Goal: Task Accomplishment & Management: Manage account settings

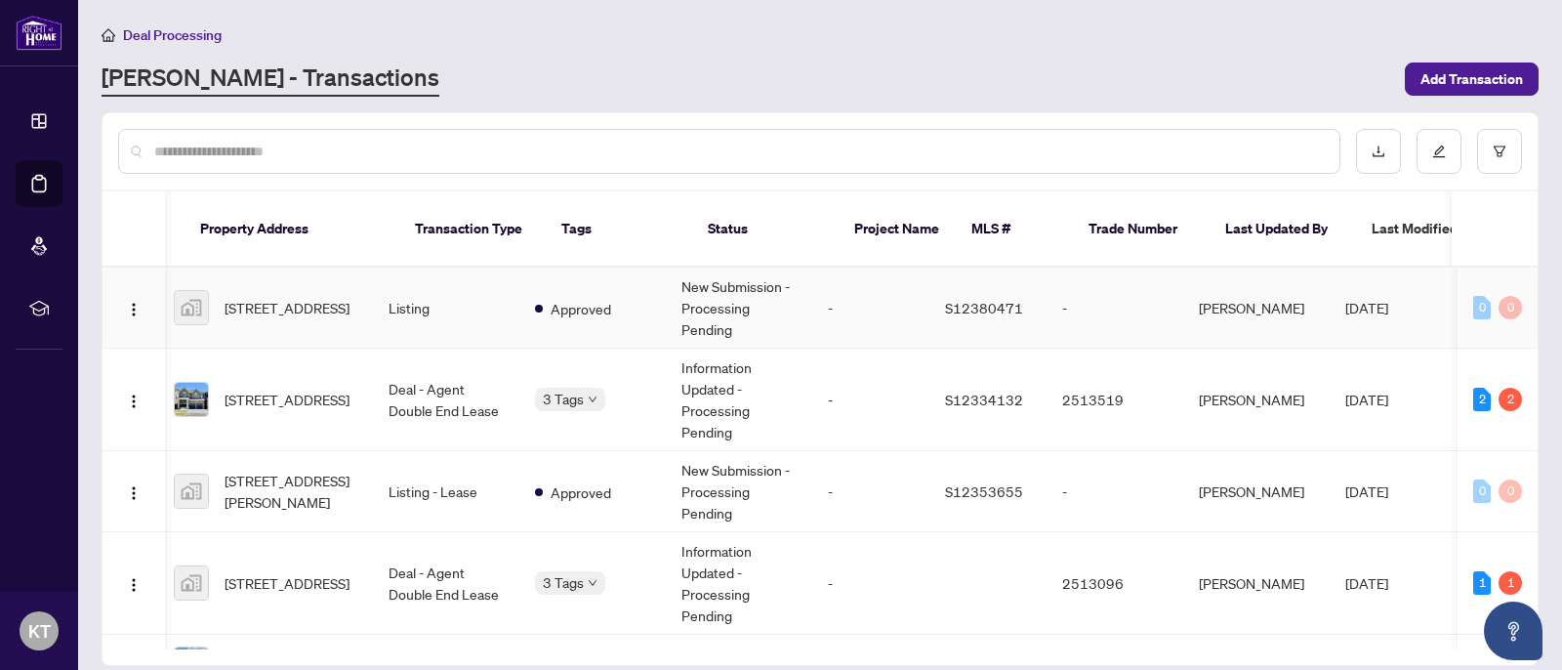
scroll to position [0, 144]
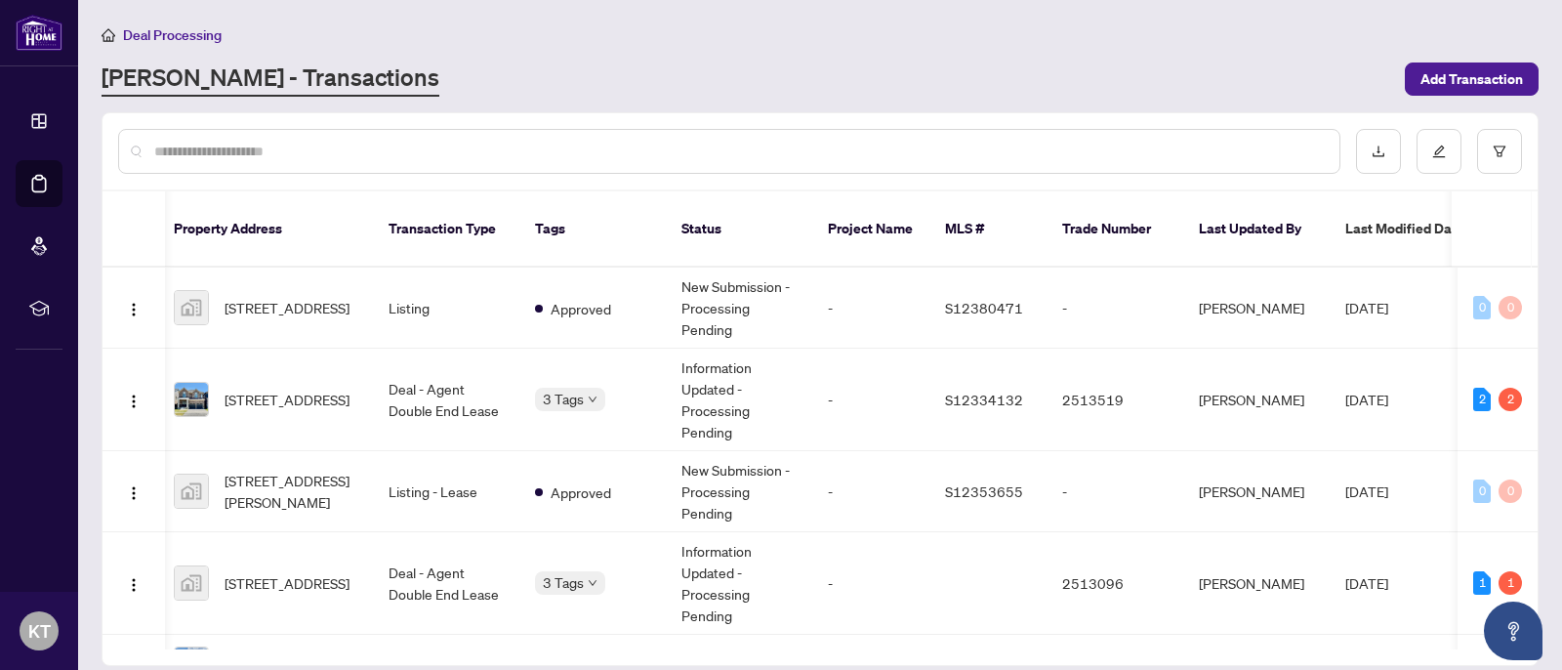
click at [1388, 218] on span "Last Modified Date" at bounding box center [1405, 228] width 119 height 21
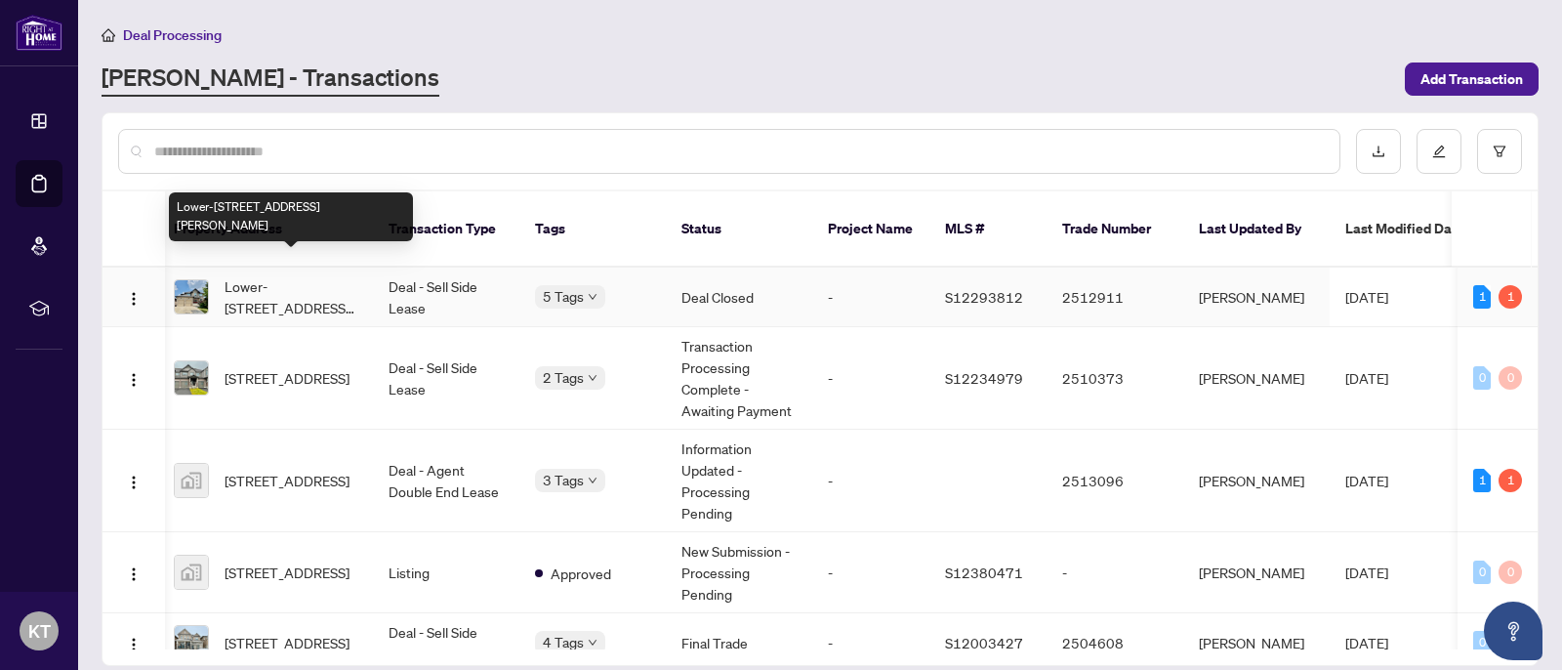
click at [336, 275] on span "Lower-[STREET_ADDRESS][PERSON_NAME]" at bounding box center [291, 296] width 133 height 43
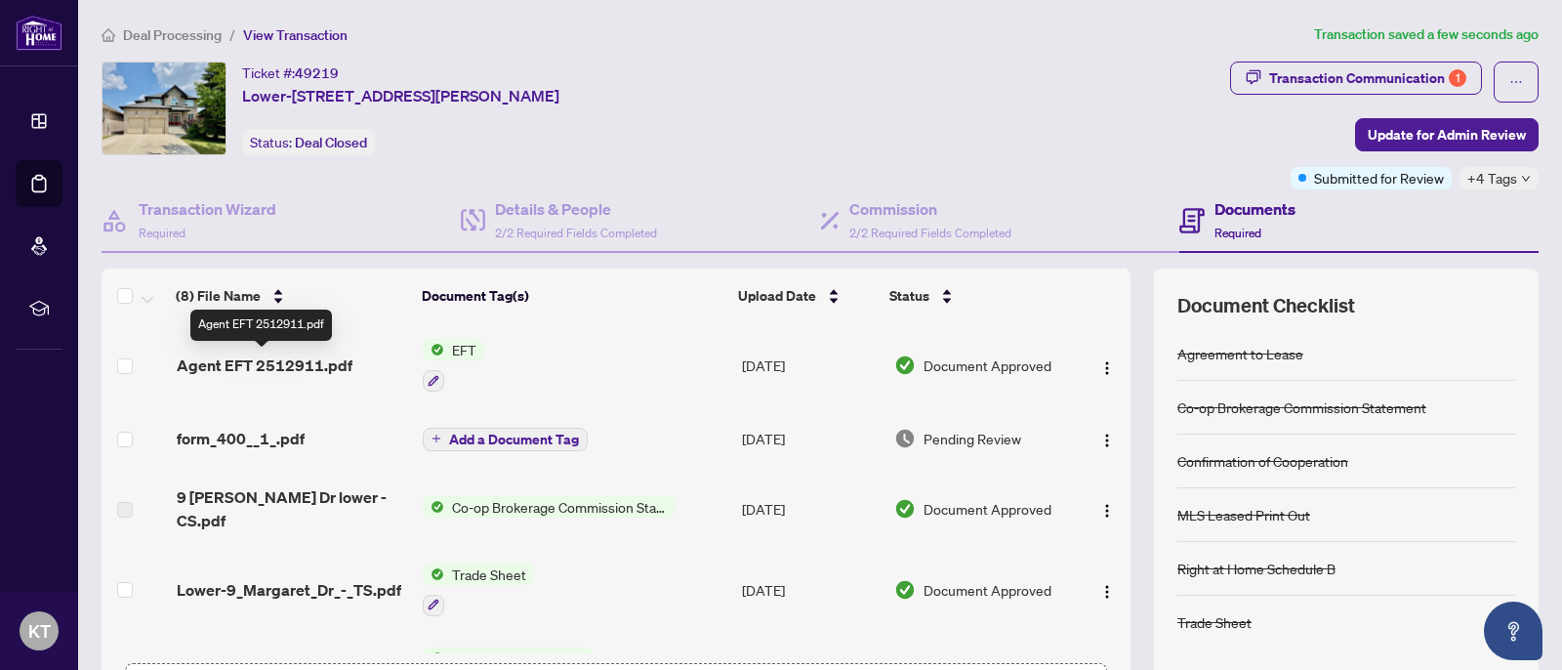
click at [297, 368] on span "Agent EFT 2512911.pdf" at bounding box center [265, 364] width 176 height 23
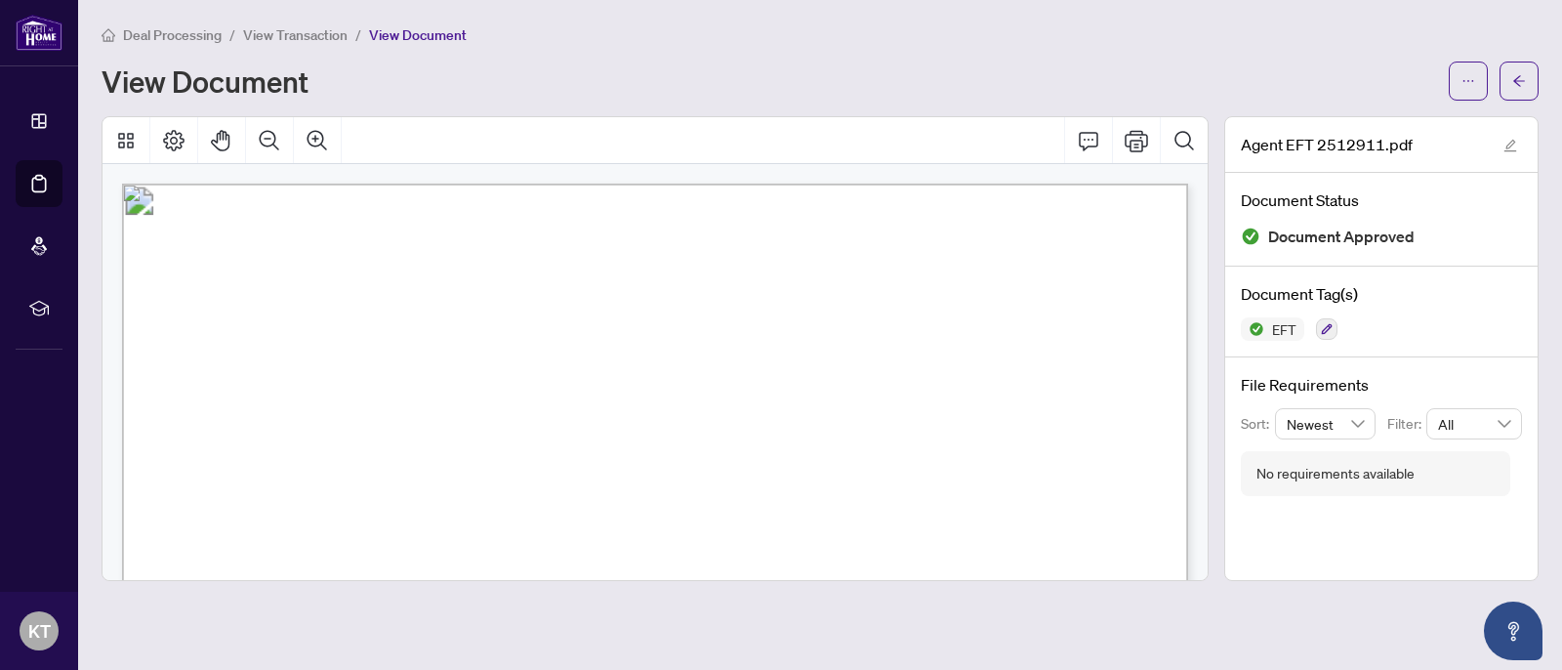
click at [311, 39] on span "View Transaction" at bounding box center [295, 35] width 104 height 18
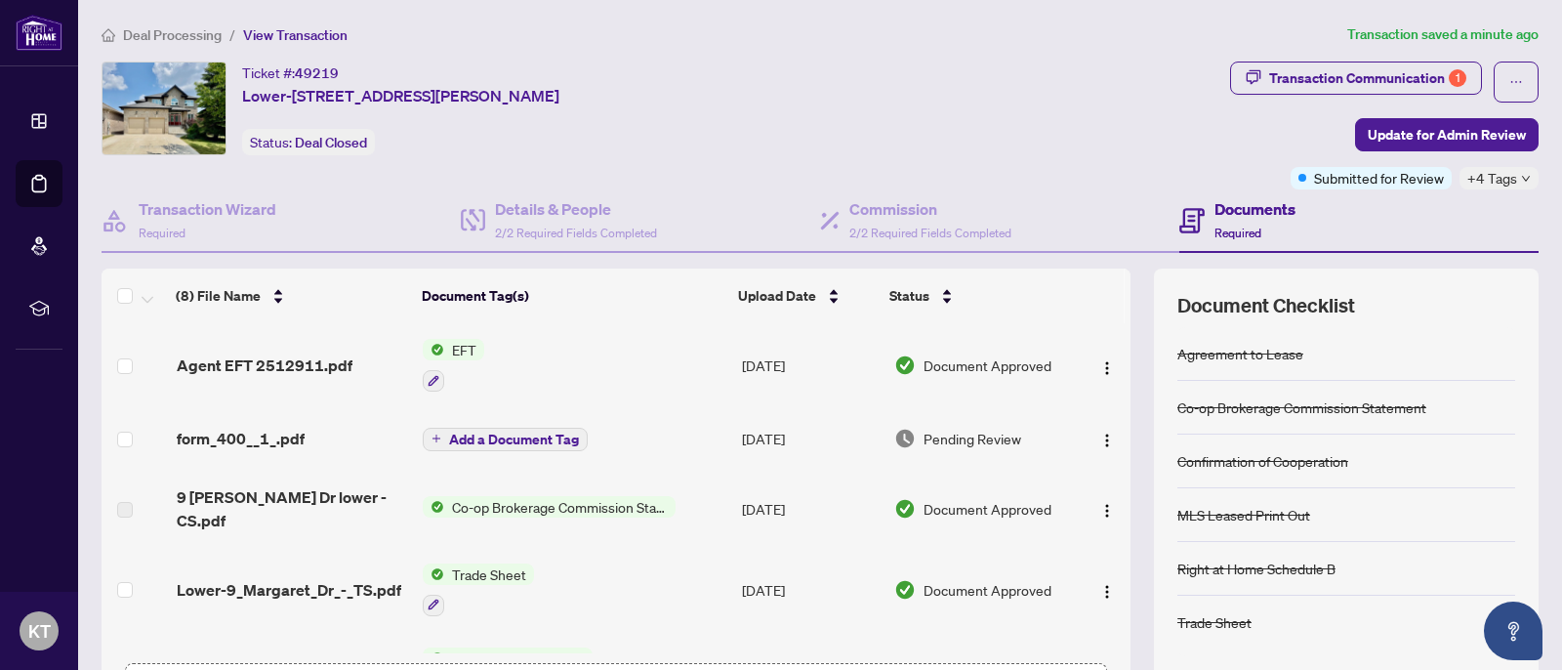
click at [178, 31] on span "Deal Processing" at bounding box center [172, 35] width 99 height 18
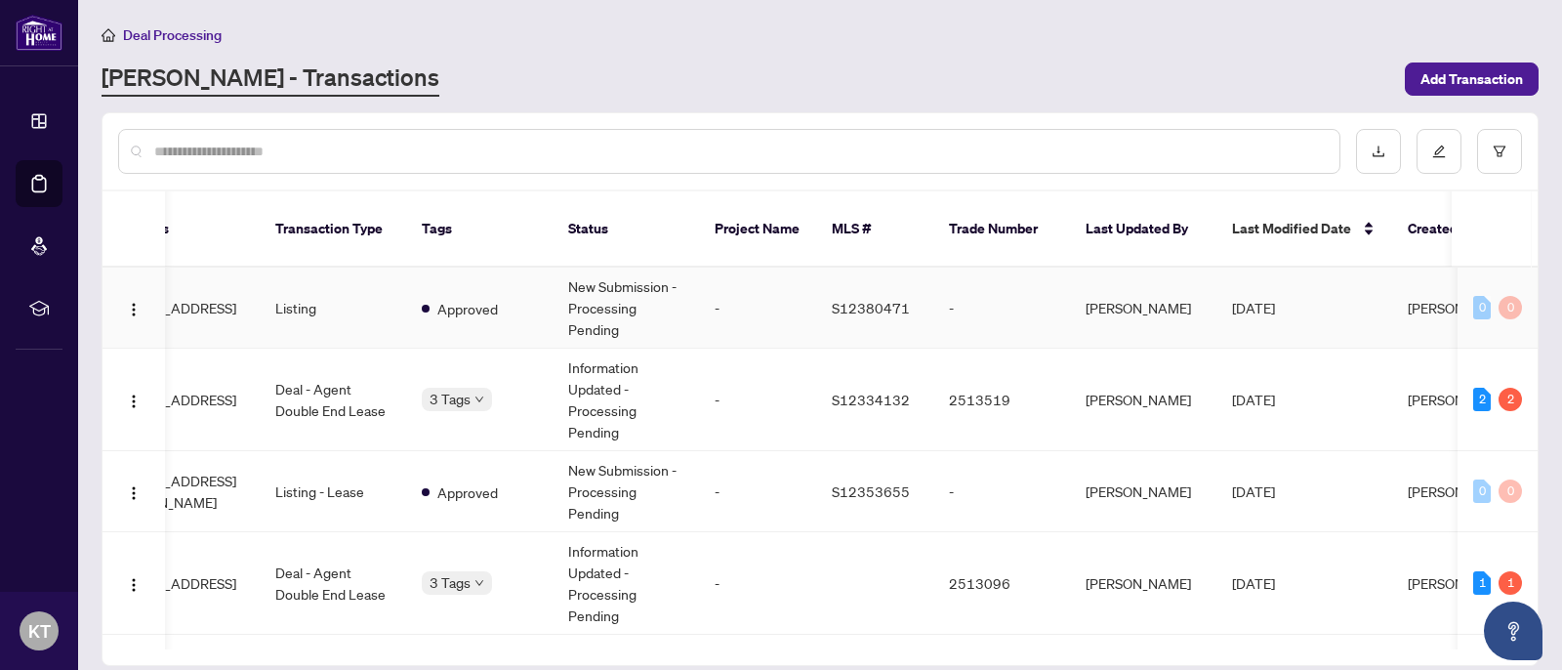
scroll to position [0, 255]
click at [1310, 218] on span "Last Modified Date" at bounding box center [1293, 228] width 119 height 21
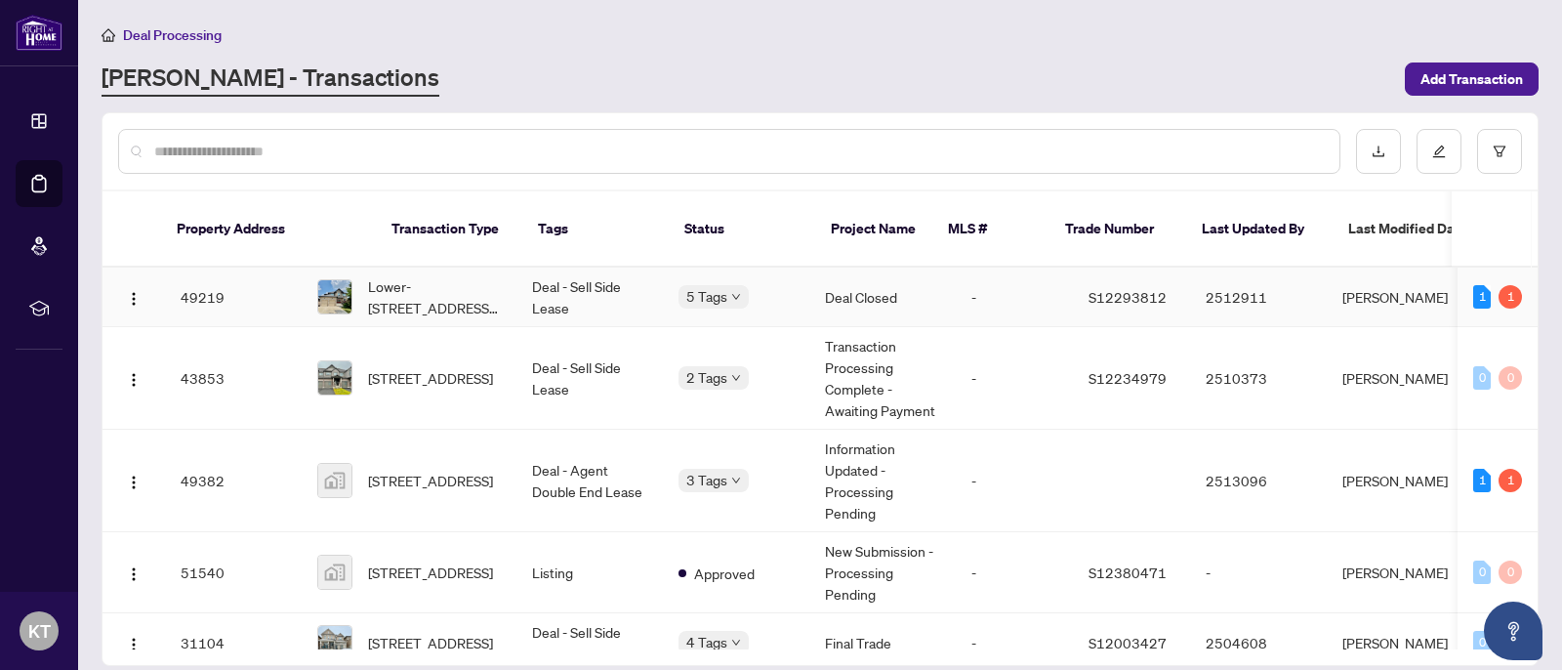
scroll to position [0, 0]
